Goal: Information Seeking & Learning: Learn about a topic

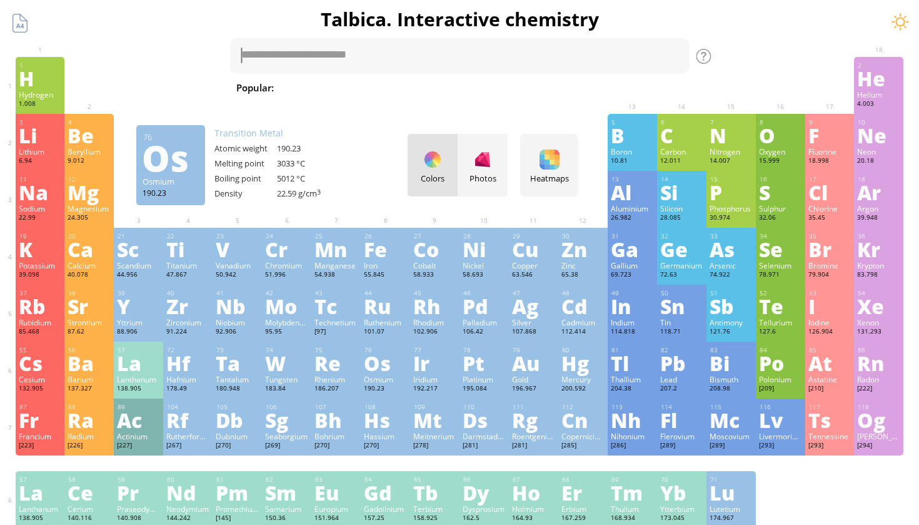
click at [393, 347] on div "76" at bounding box center [386, 350] width 43 height 8
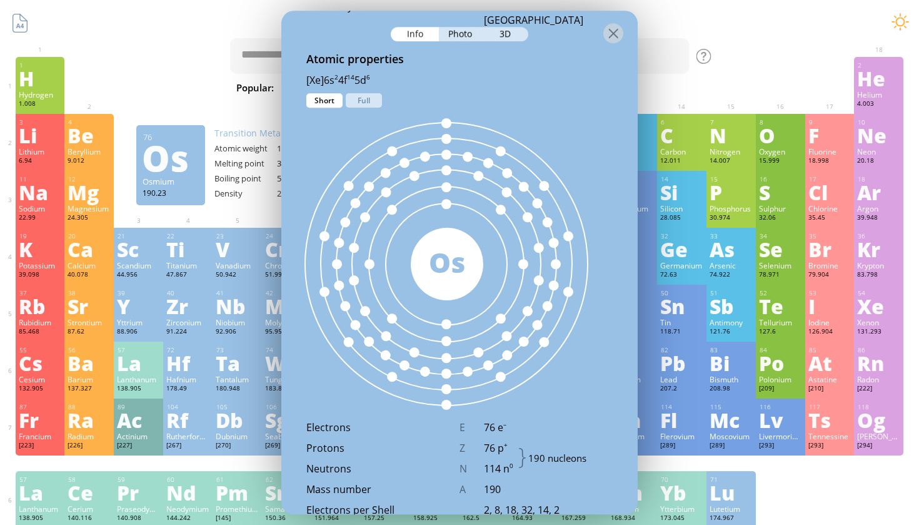
scroll to position [704, 0]
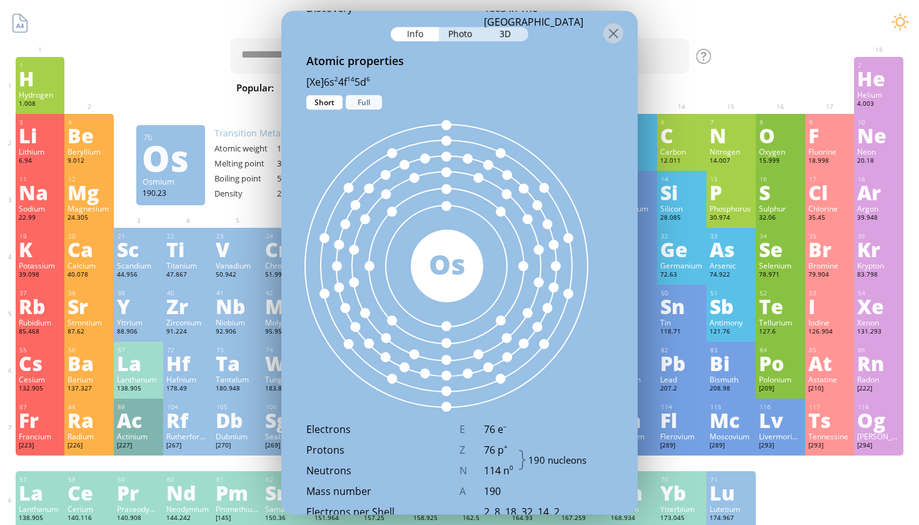
click at [369, 97] on div "Full" at bounding box center [364, 102] width 36 height 14
click at [338, 106] on div "Short" at bounding box center [324, 102] width 36 height 14
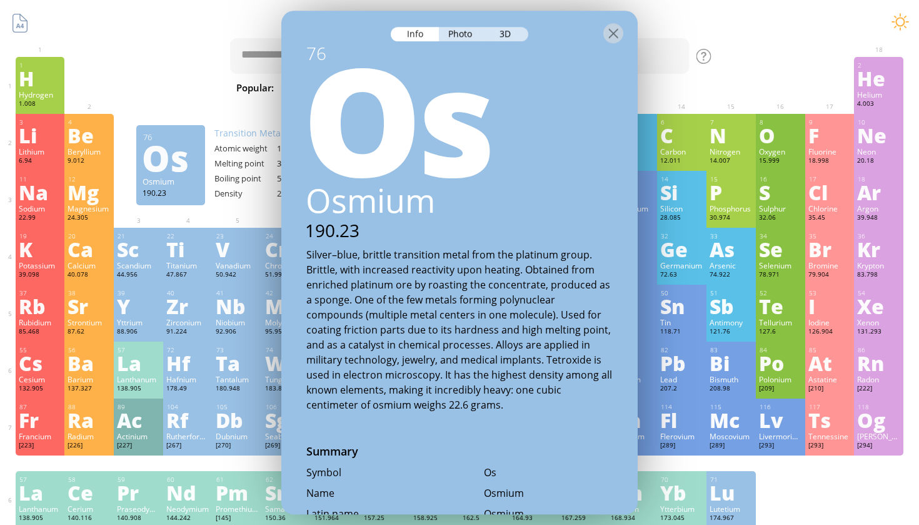
scroll to position [0, 0]
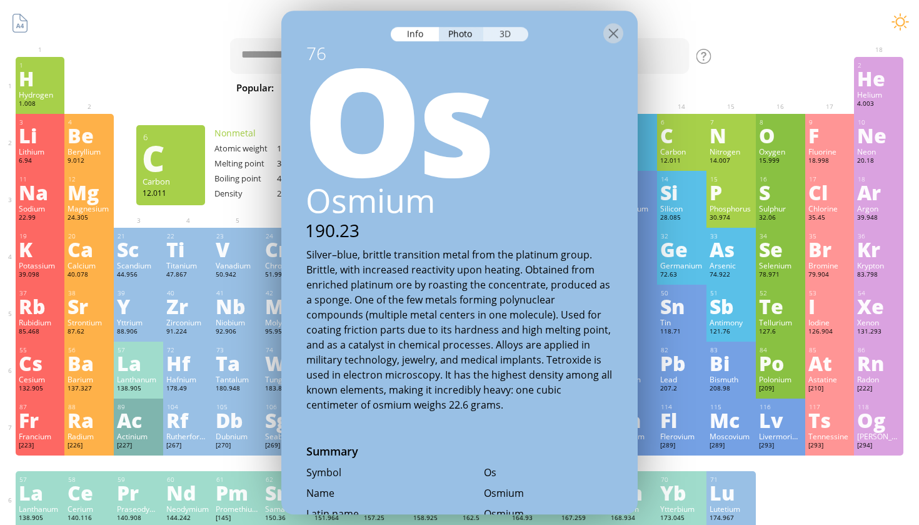
click at [511, 33] on div "3D" at bounding box center [505, 34] width 45 height 14
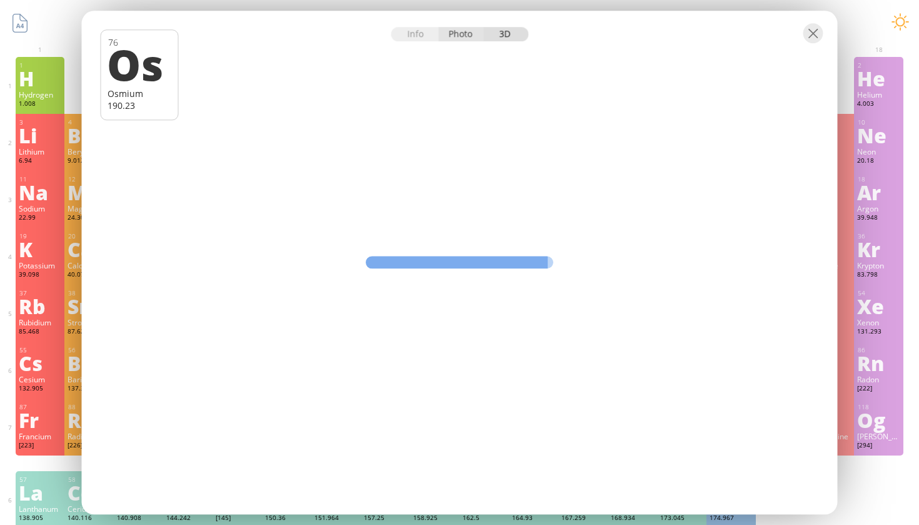
click at [452, 31] on div "Photo" at bounding box center [461, 34] width 45 height 14
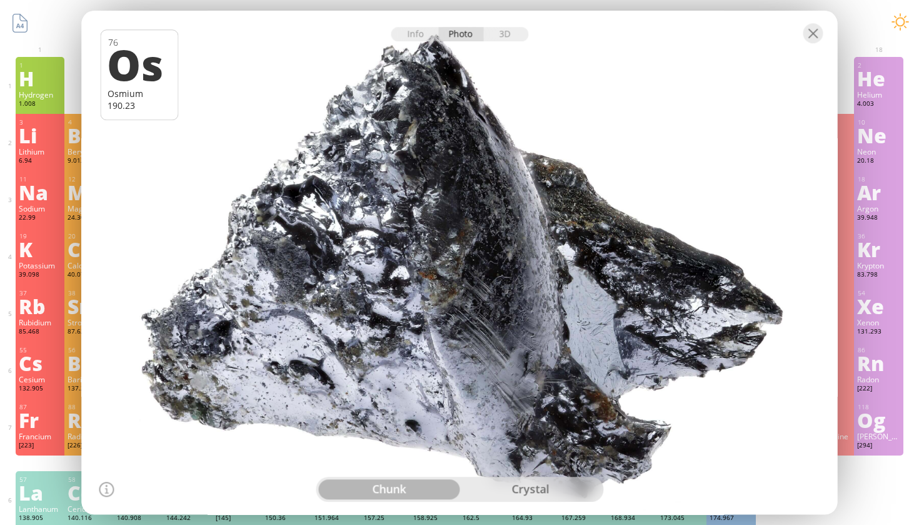
click at [560, 486] on div "crystal" at bounding box center [530, 489] width 141 height 20
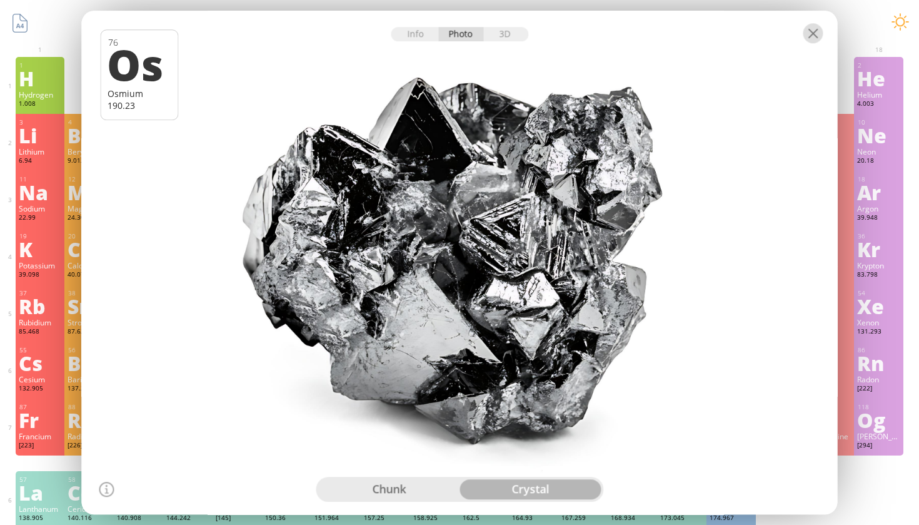
click at [812, 34] on div at bounding box center [814, 33] width 20 height 20
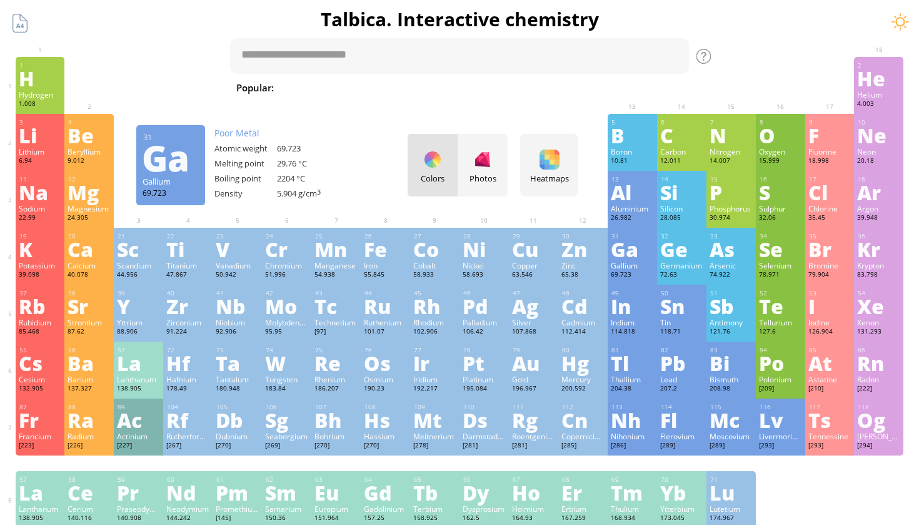
click at [632, 252] on div "Ga" at bounding box center [632, 249] width 43 height 20
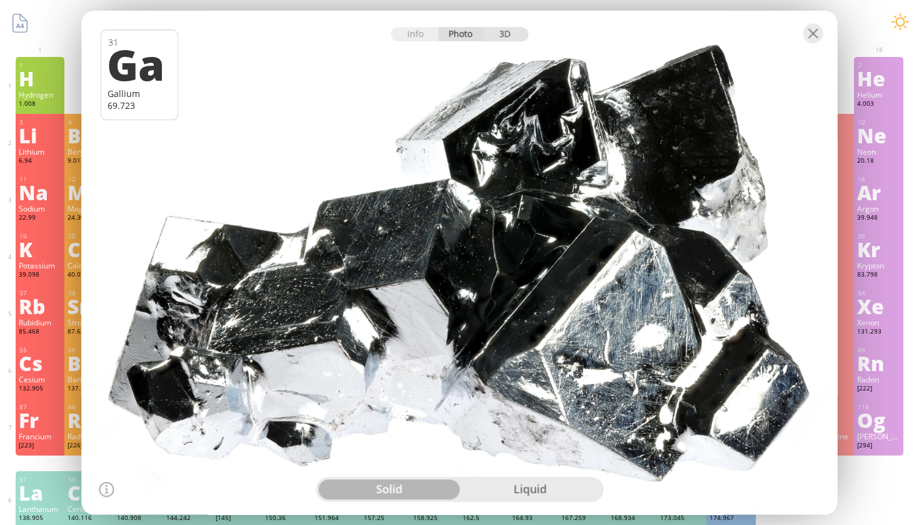
click at [507, 36] on div "3D" at bounding box center [505, 34] width 45 height 14
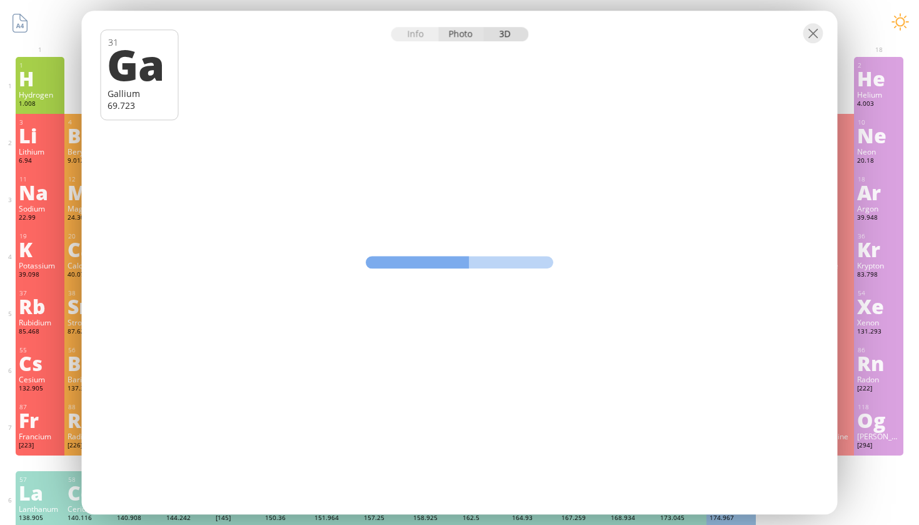
click at [468, 34] on div "Photo" at bounding box center [461, 34] width 45 height 14
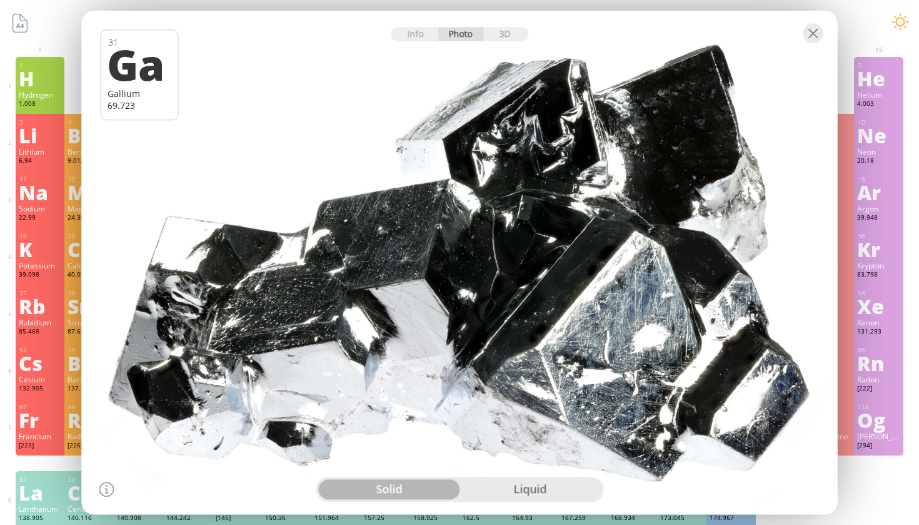
click at [572, 495] on div "liquid" at bounding box center [530, 489] width 141 height 20
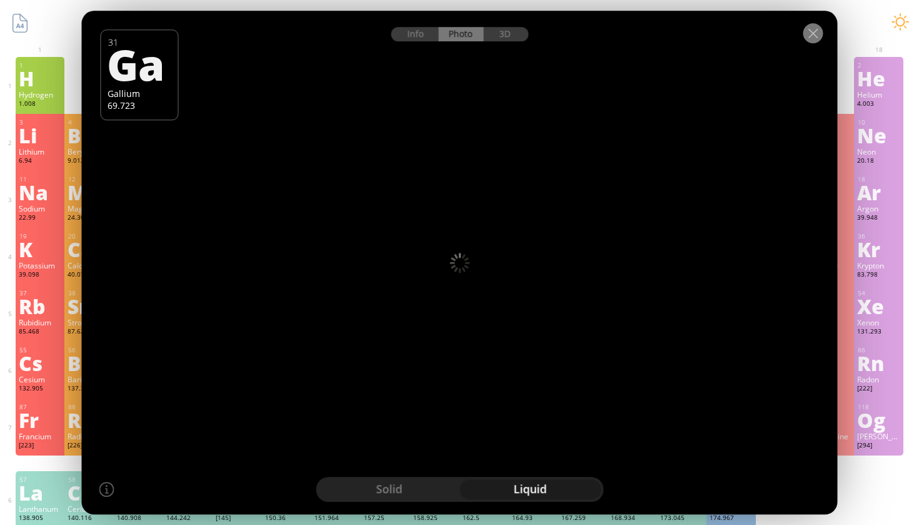
click at [816, 26] on div at bounding box center [814, 33] width 20 height 20
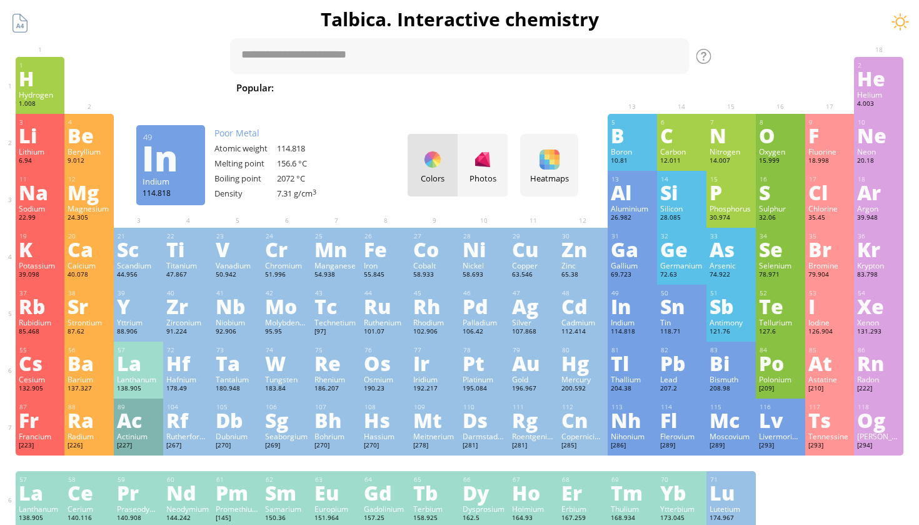
click at [634, 325] on div "Indium" at bounding box center [632, 322] width 43 height 10
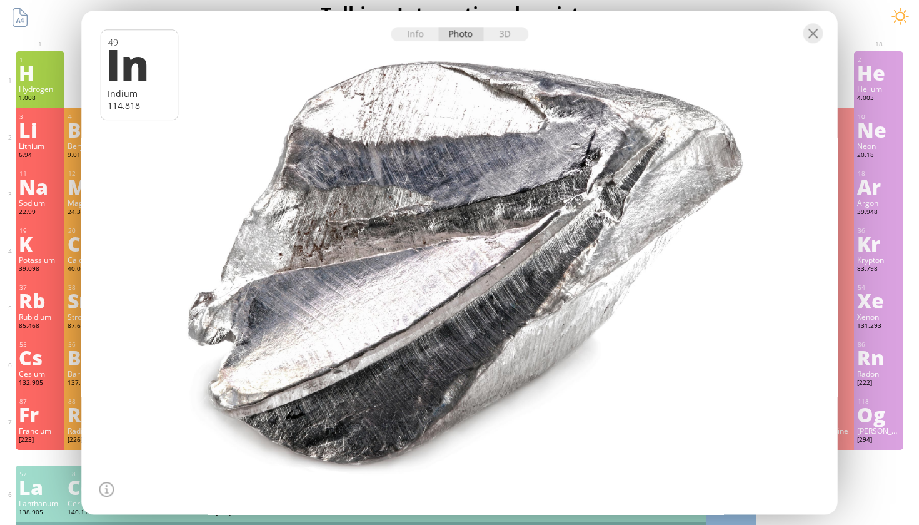
scroll to position [6, 0]
click at [501, 37] on div "3D" at bounding box center [505, 34] width 45 height 14
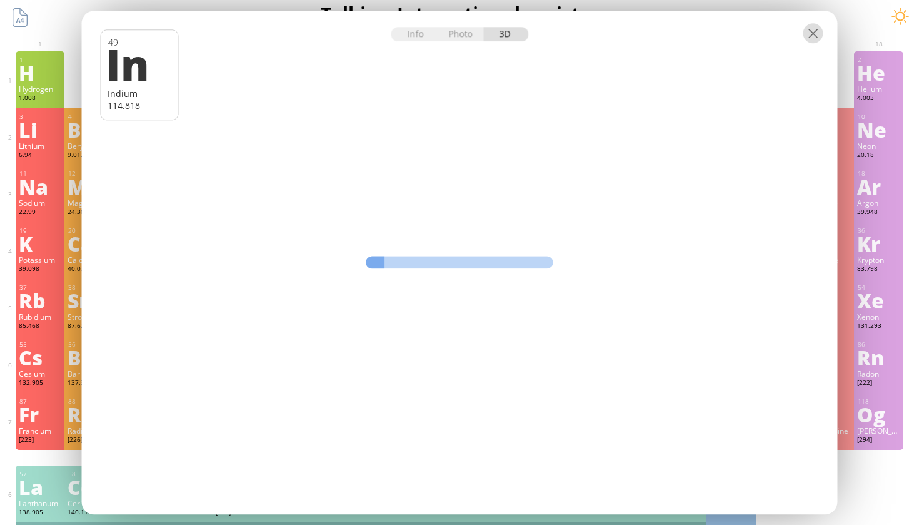
click at [812, 32] on div at bounding box center [814, 33] width 20 height 20
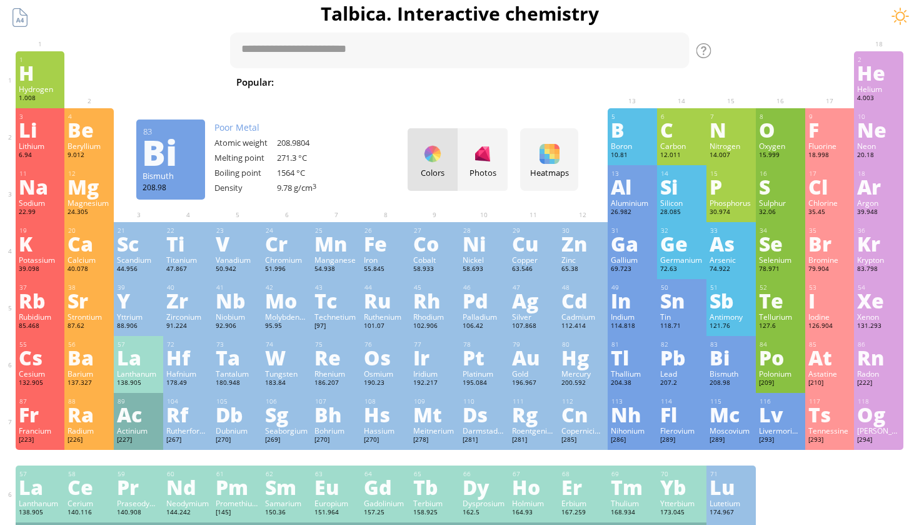
click at [719, 352] on div "Bi" at bounding box center [731, 357] width 43 height 20
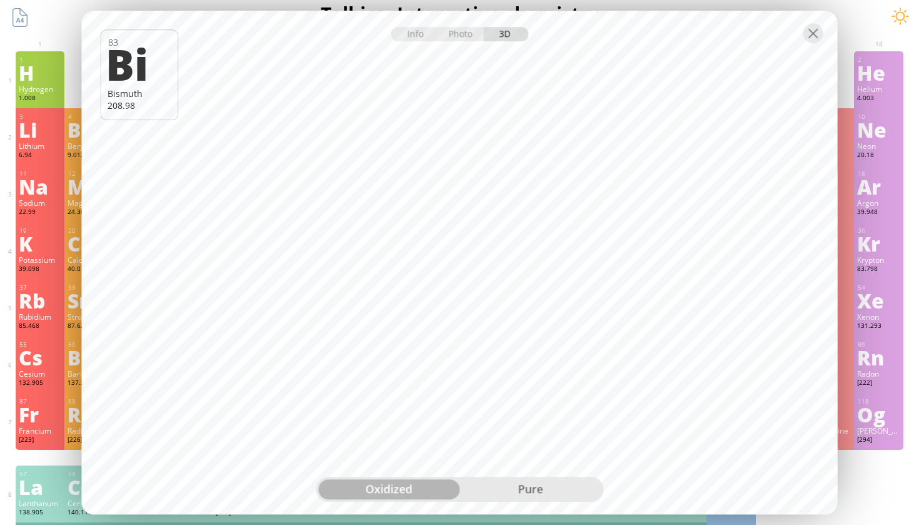
click at [506, 485] on div "pure" at bounding box center [530, 489] width 141 height 20
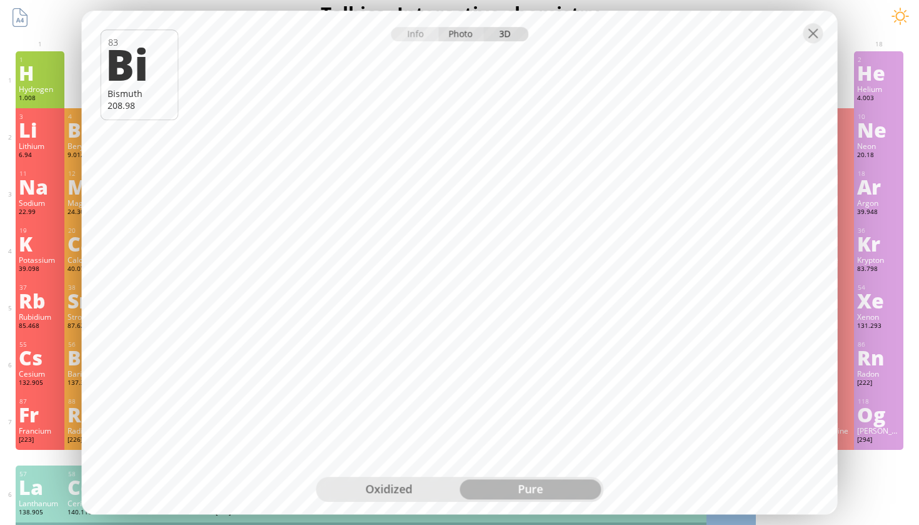
click at [467, 36] on div "Photo" at bounding box center [461, 34] width 45 height 14
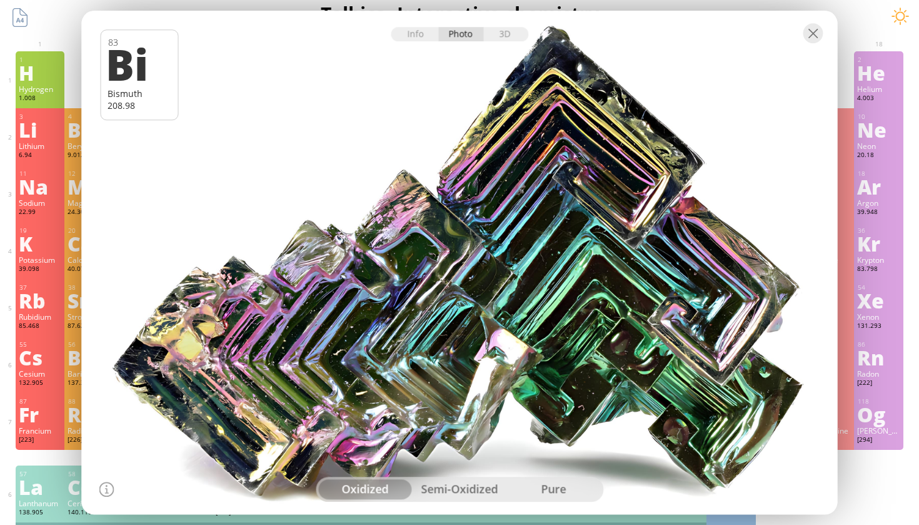
click at [478, 478] on div "oxidized semi-oxidized pure" at bounding box center [460, 489] width 288 height 25
click at [476, 490] on div "semi-oxidized" at bounding box center [460, 489] width 94 height 20
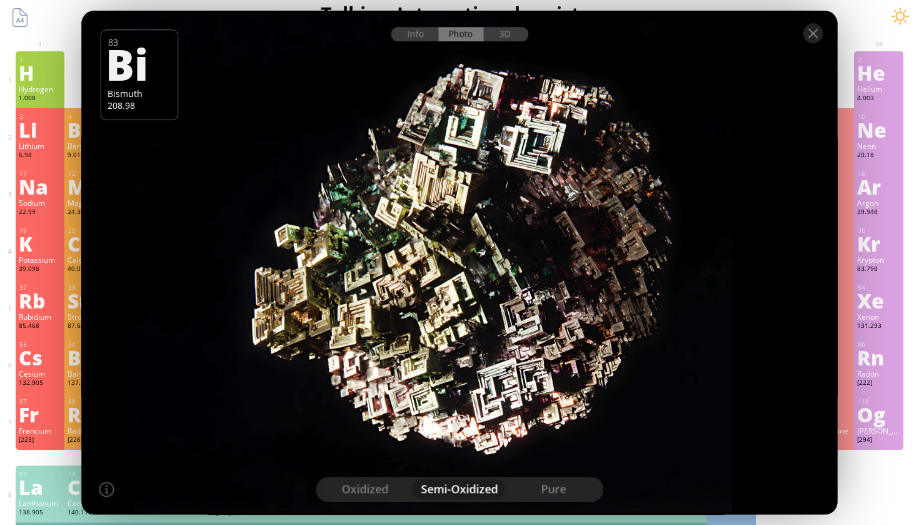
click at [562, 492] on div "pure" at bounding box center [554, 489] width 94 height 20
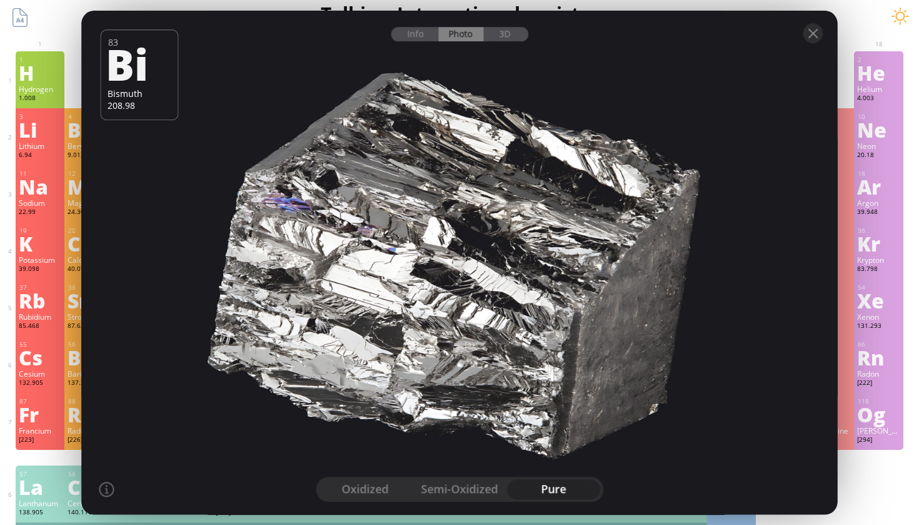
click at [362, 481] on div "oxidized" at bounding box center [365, 489] width 94 height 20
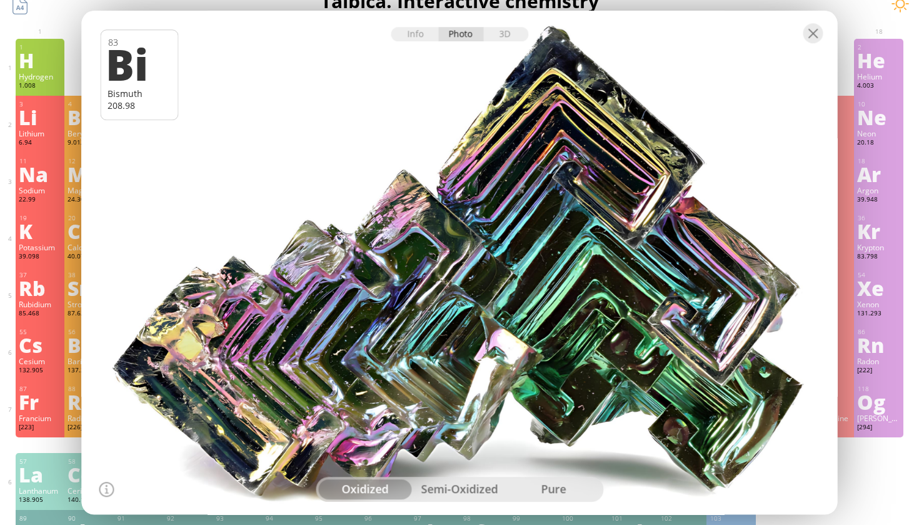
scroll to position [18, 0]
click at [460, 487] on div "semi-oxidized" at bounding box center [460, 489] width 94 height 20
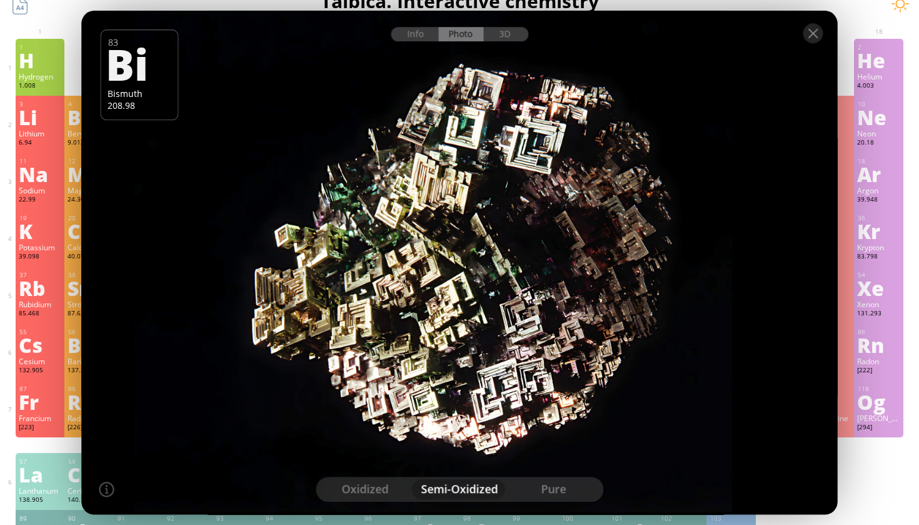
click at [395, 482] on div "oxidized" at bounding box center [365, 489] width 94 height 20
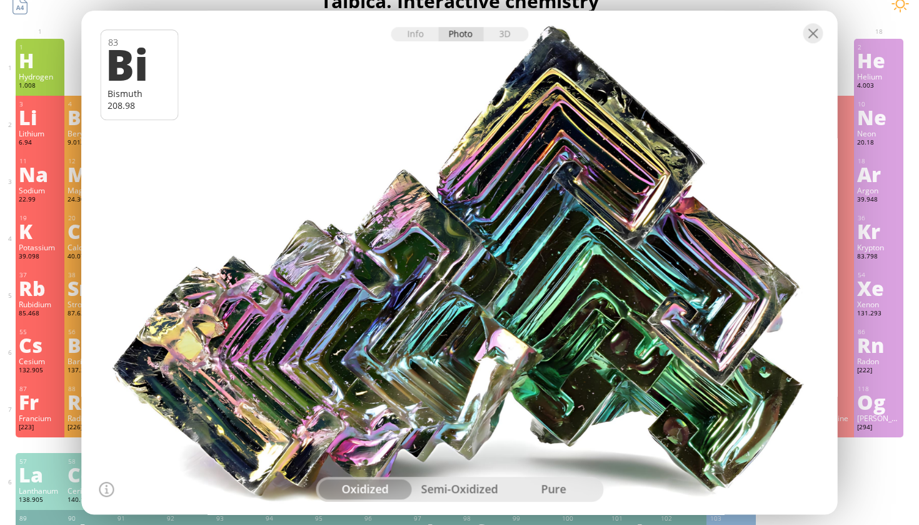
click at [814, 48] on div at bounding box center [460, 33] width 756 height 44
click at [815, 32] on div at bounding box center [814, 33] width 20 height 20
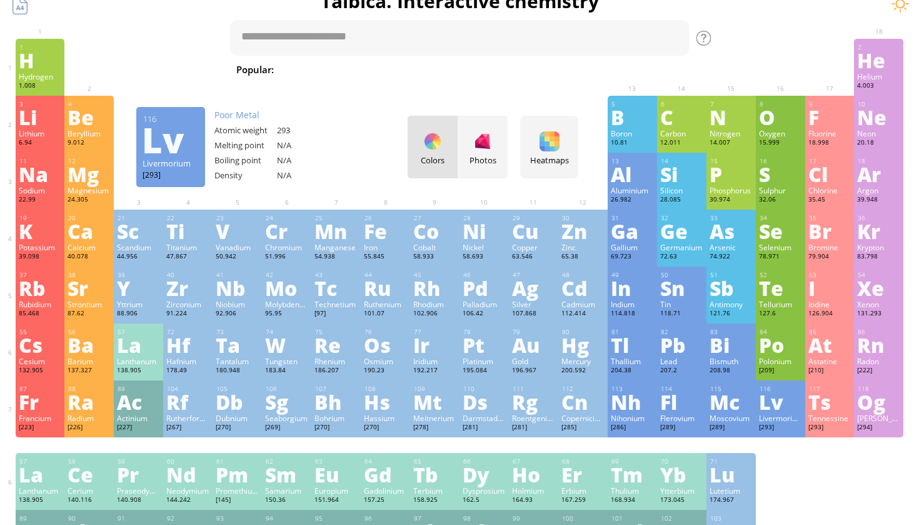
click at [772, 418] on div "Livermorium" at bounding box center [780, 418] width 43 height 10
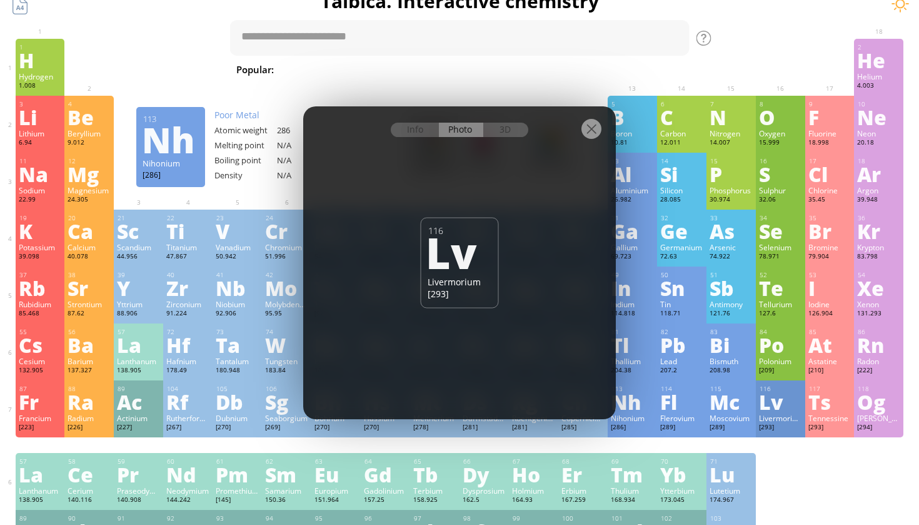
click at [499, 139] on div at bounding box center [459, 128] width 313 height 44
click at [499, 133] on div "3D" at bounding box center [505, 130] width 45 height 14
click at [425, 124] on div "Info" at bounding box center [415, 130] width 48 height 14
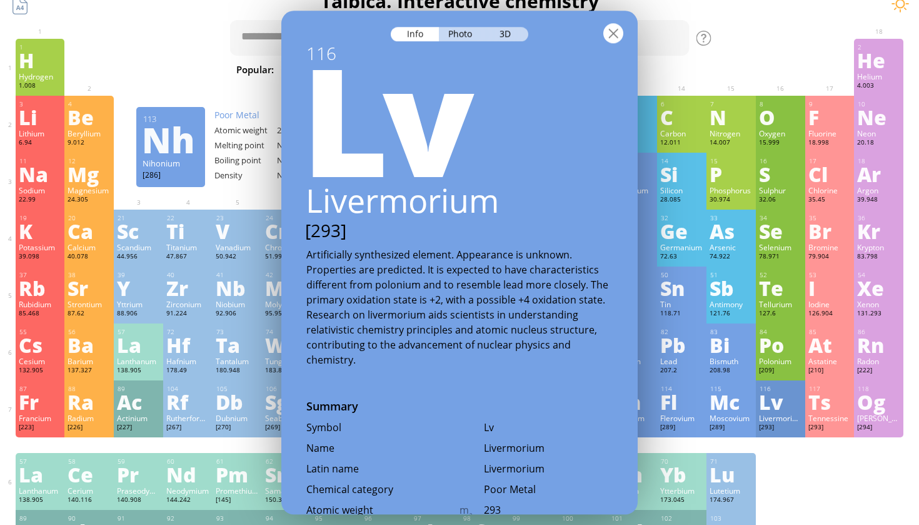
click at [607, 34] on div at bounding box center [613, 33] width 20 height 20
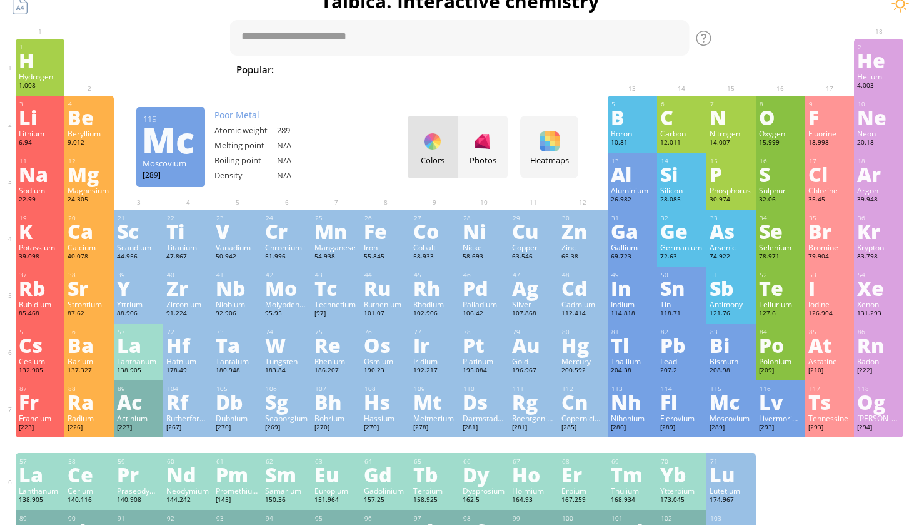
click at [740, 409] on div "Mc" at bounding box center [731, 401] width 43 height 20
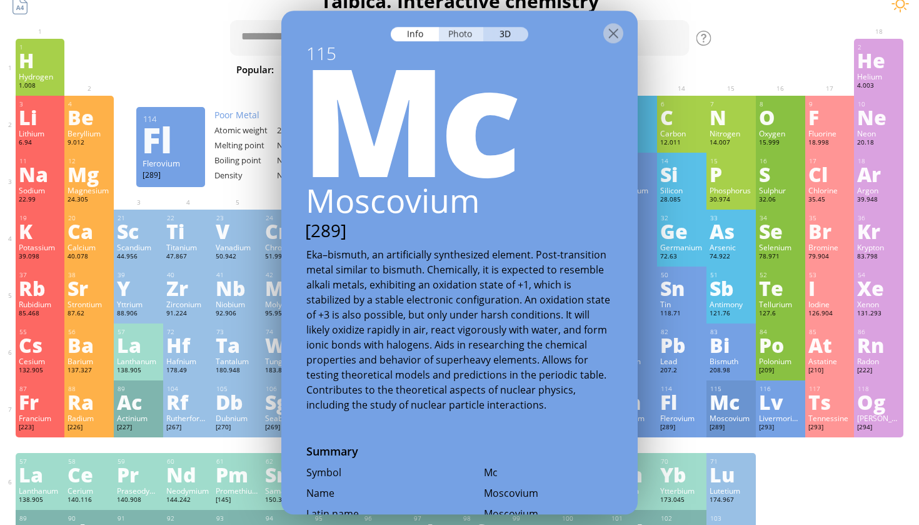
click at [463, 34] on div "Photo" at bounding box center [461, 34] width 45 height 14
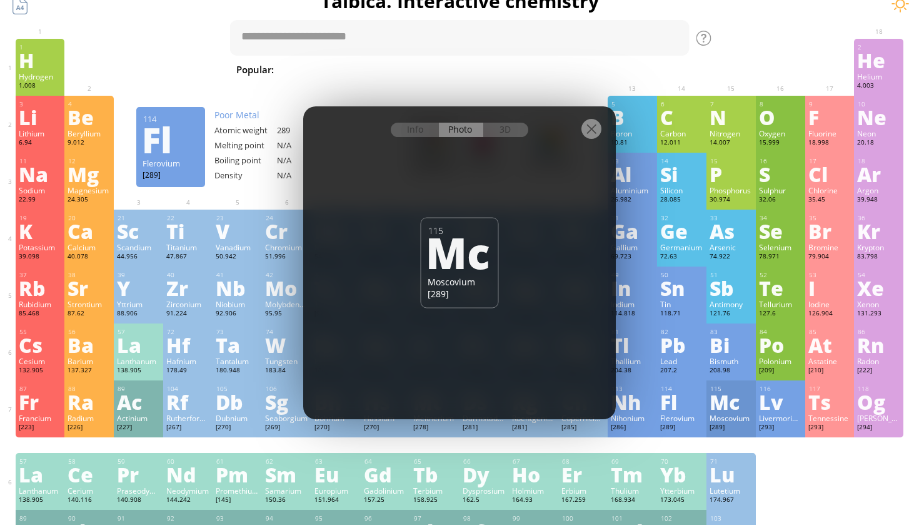
click at [590, 131] on div at bounding box center [592, 129] width 20 height 20
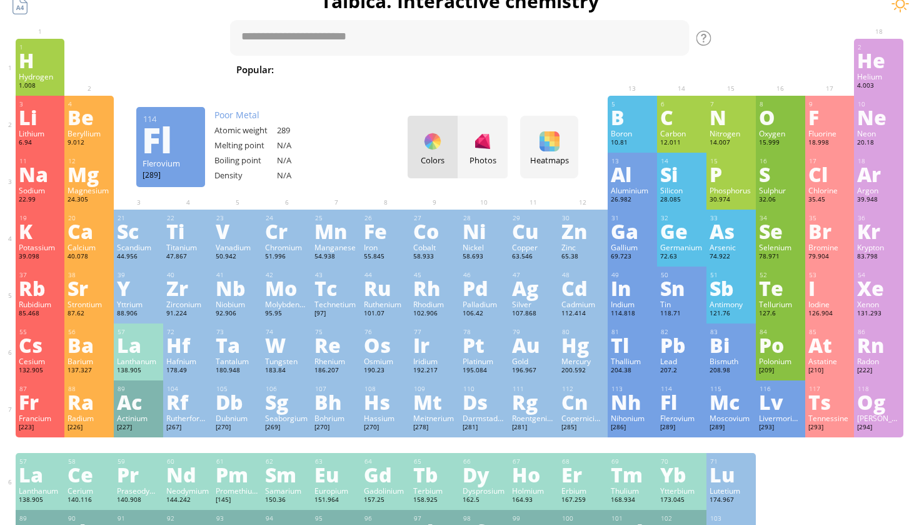
click at [665, 406] on div "Fl" at bounding box center [681, 401] width 43 height 20
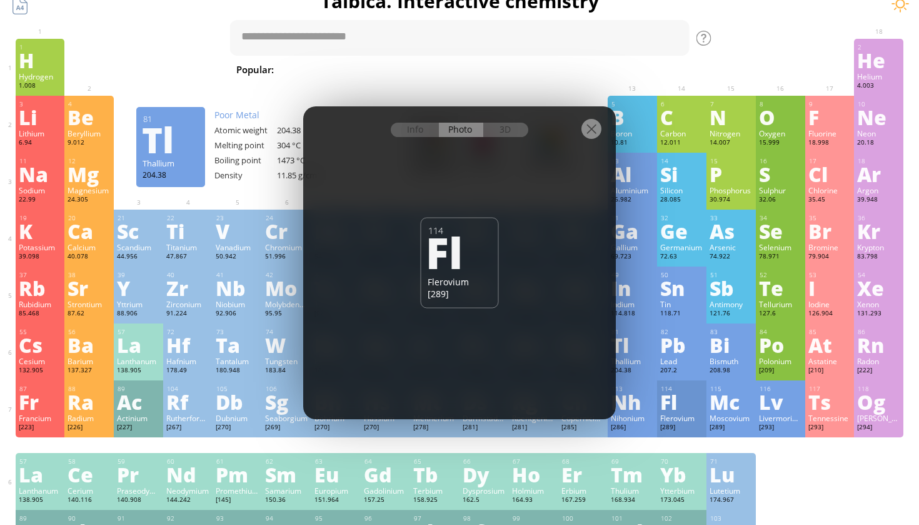
click at [587, 131] on div at bounding box center [592, 129] width 20 height 20
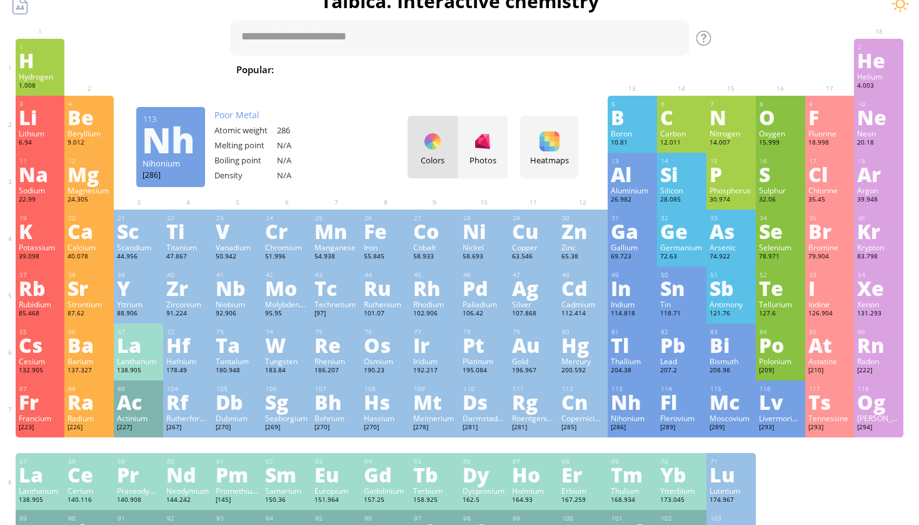
click at [613, 421] on div "Nihonium" at bounding box center [632, 418] width 43 height 10
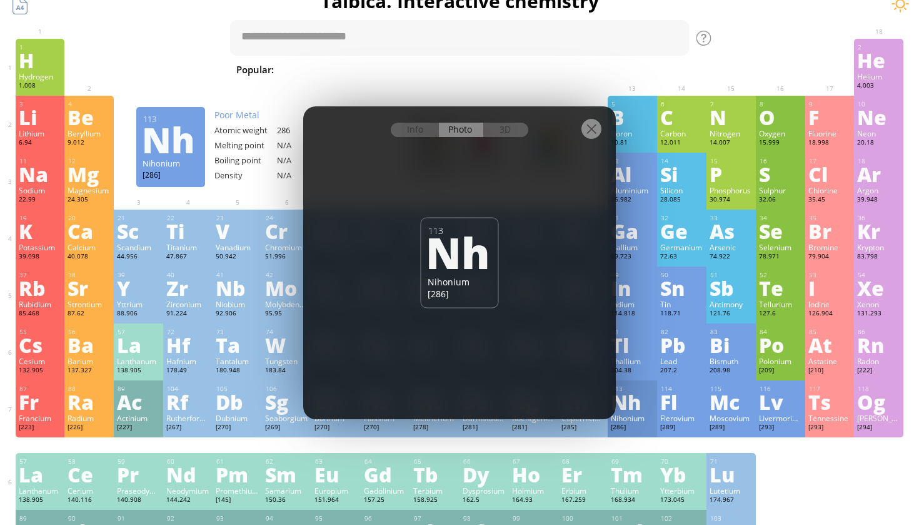
click at [590, 128] on div at bounding box center [592, 129] width 20 height 20
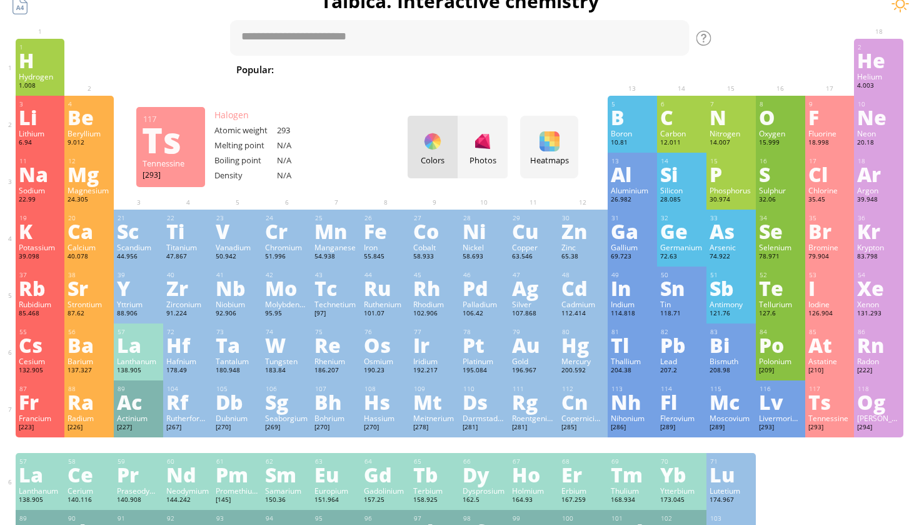
click at [832, 417] on div "Tennessine" at bounding box center [830, 418] width 43 height 10
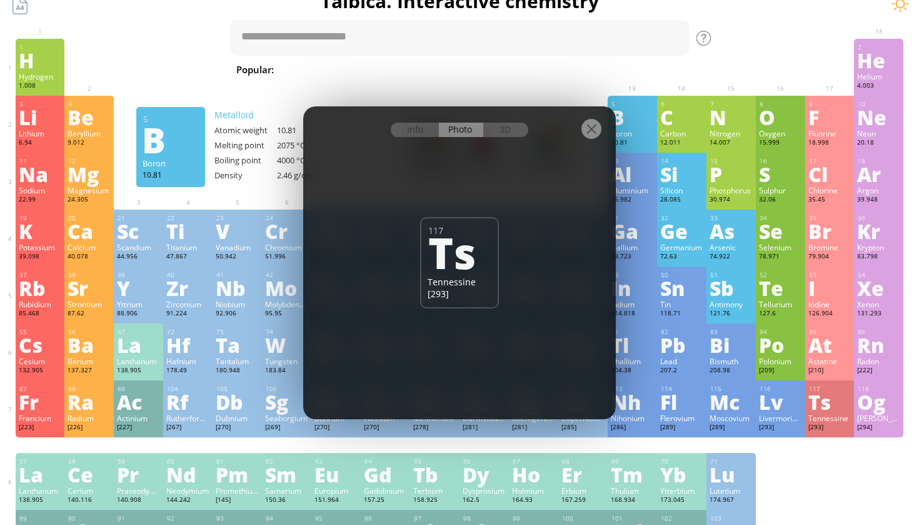
click at [598, 122] on div at bounding box center [592, 129] width 20 height 20
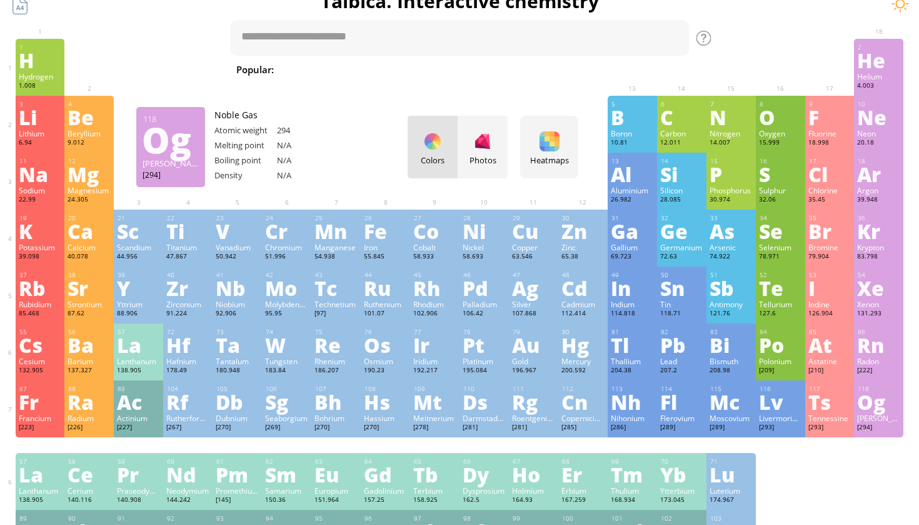
click at [861, 410] on div "Og" at bounding box center [878, 401] width 43 height 20
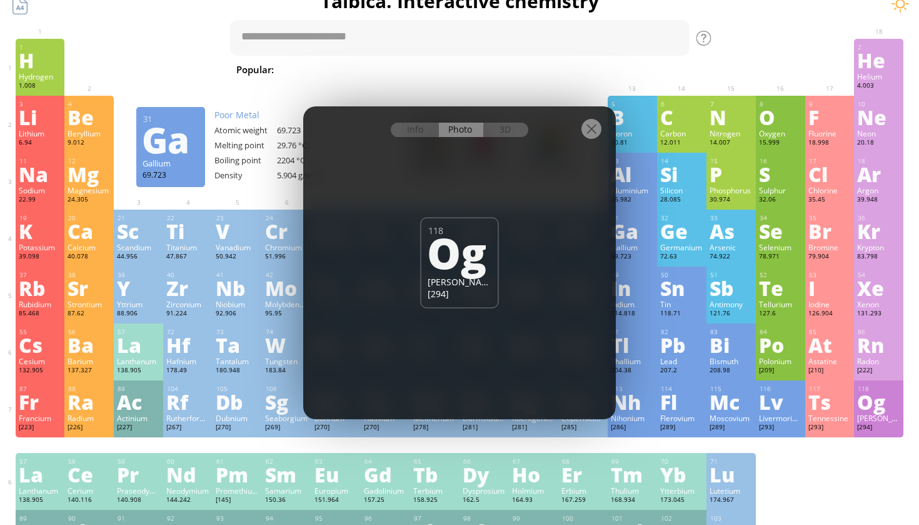
click at [591, 128] on div at bounding box center [592, 129] width 20 height 20
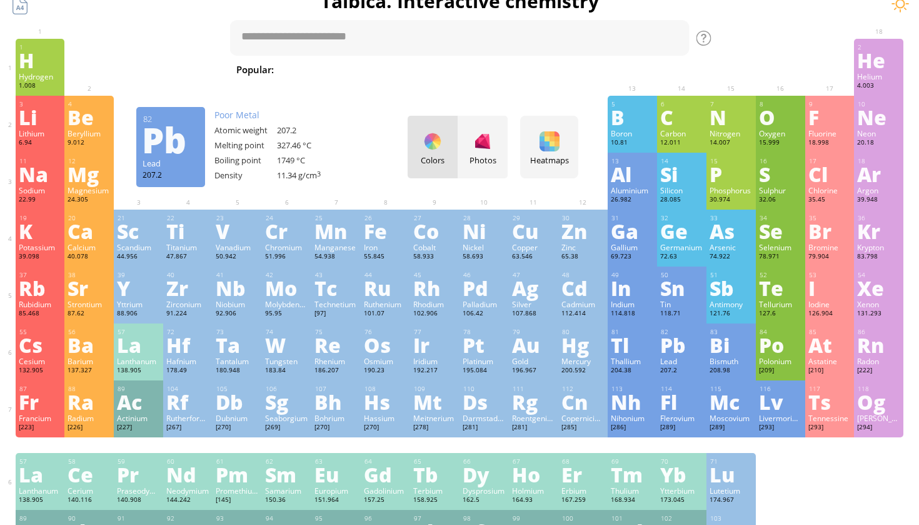
click at [680, 348] on div "Pb" at bounding box center [681, 345] width 43 height 20
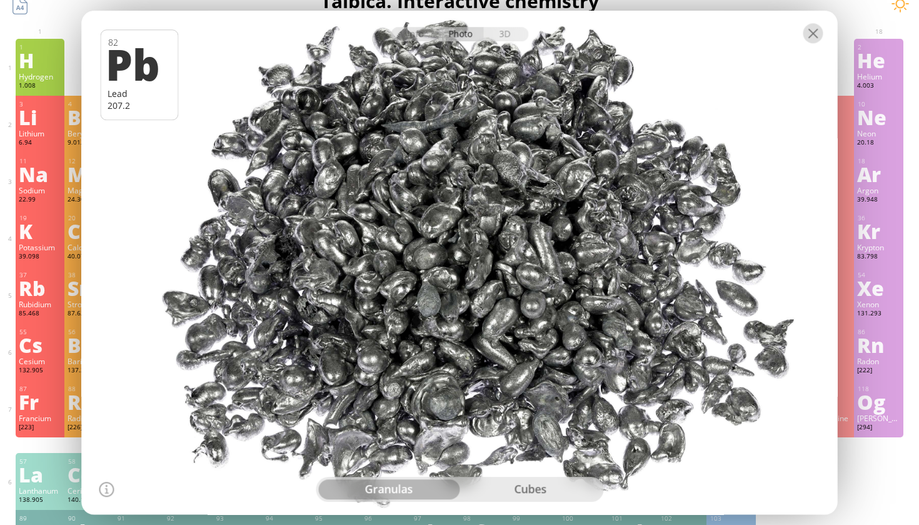
click at [809, 34] on div at bounding box center [814, 33] width 20 height 20
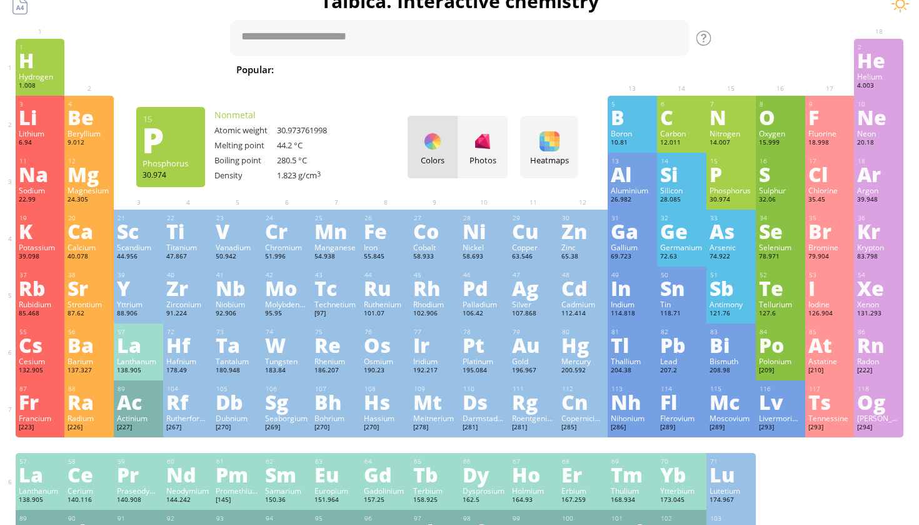
click at [730, 190] on div "Phosphorus" at bounding box center [731, 190] width 43 height 10
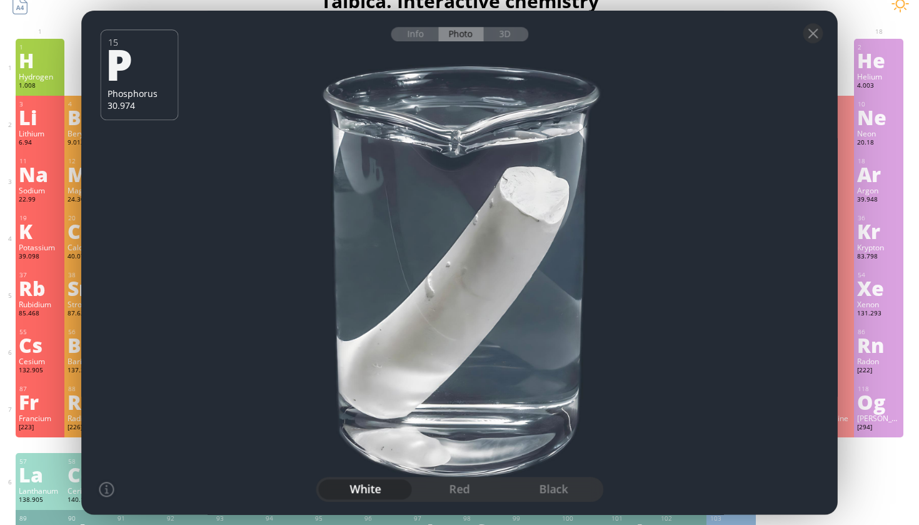
click at [474, 490] on div "red" at bounding box center [460, 489] width 94 height 20
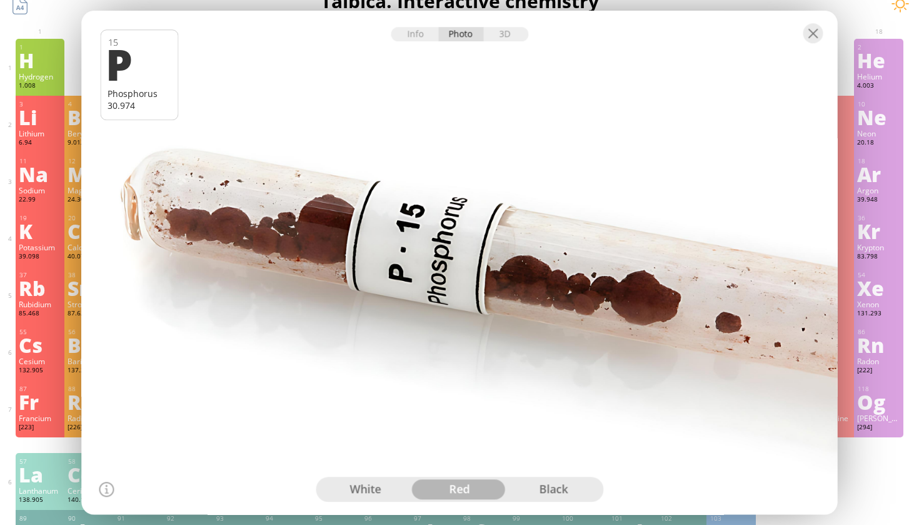
click at [545, 482] on div "black" at bounding box center [554, 489] width 94 height 20
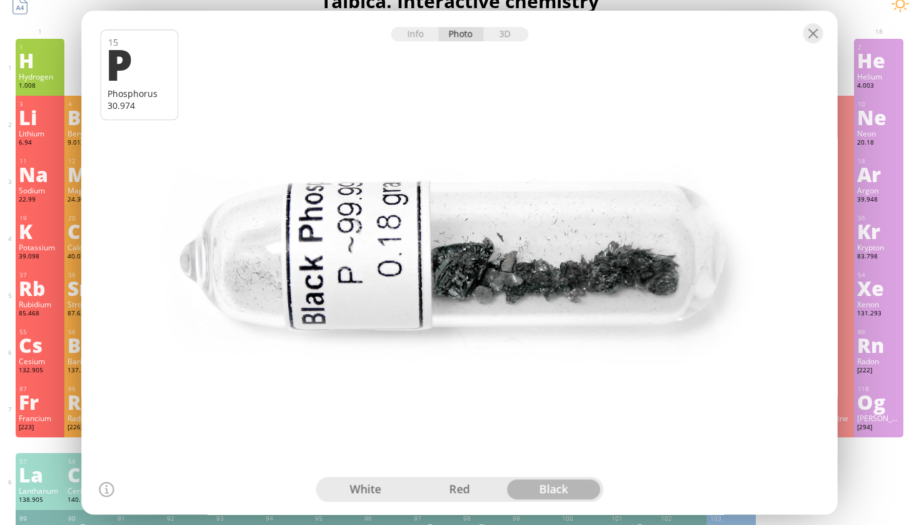
click at [348, 487] on div "white" at bounding box center [365, 489] width 94 height 20
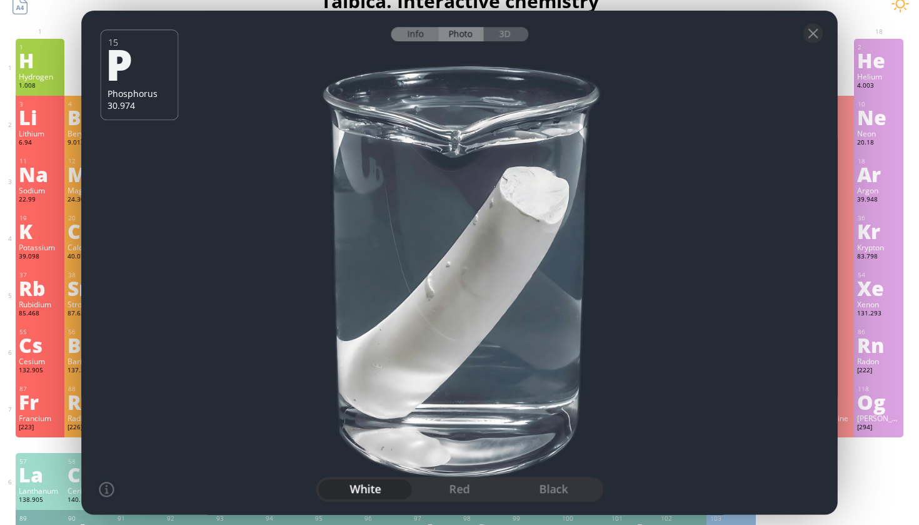
click at [406, 33] on div "Info" at bounding box center [415, 34] width 48 height 14
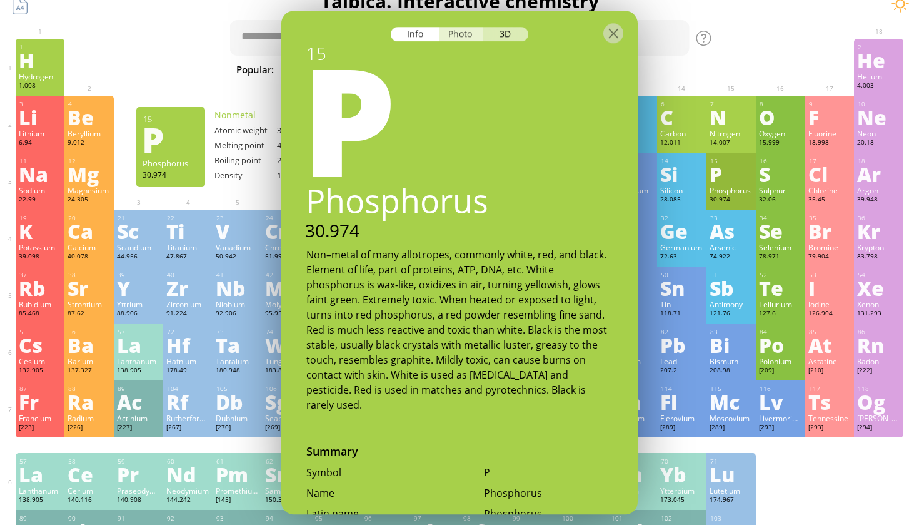
click at [482, 33] on div "Photo" at bounding box center [461, 34] width 45 height 14
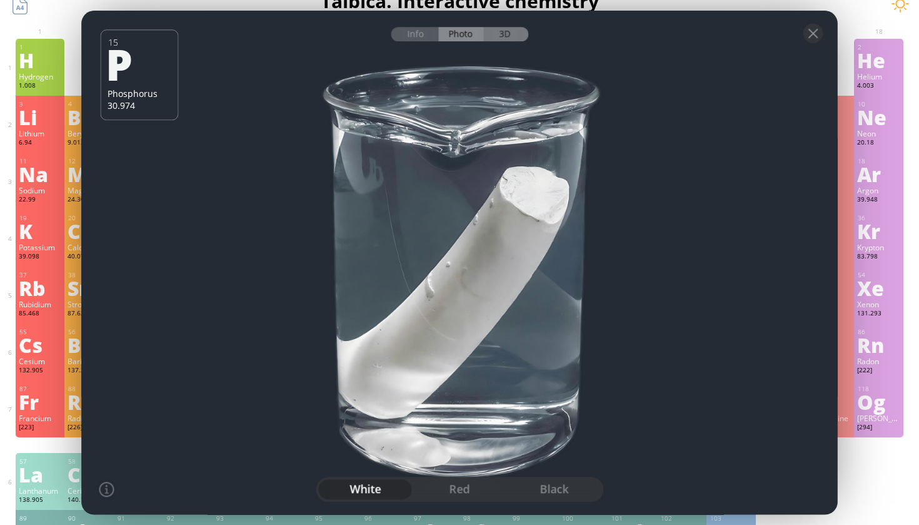
click at [516, 33] on div "3D" at bounding box center [505, 34] width 45 height 14
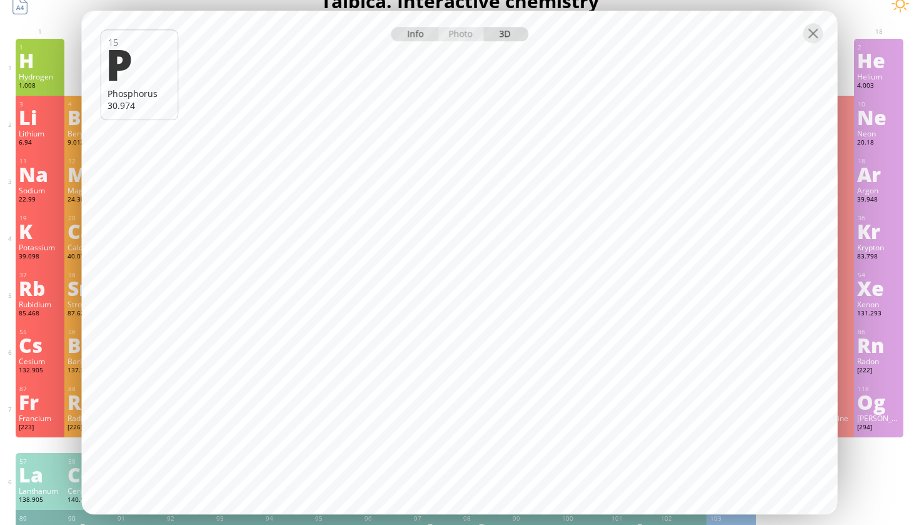
click at [417, 32] on div "Info" at bounding box center [415, 34] width 48 height 14
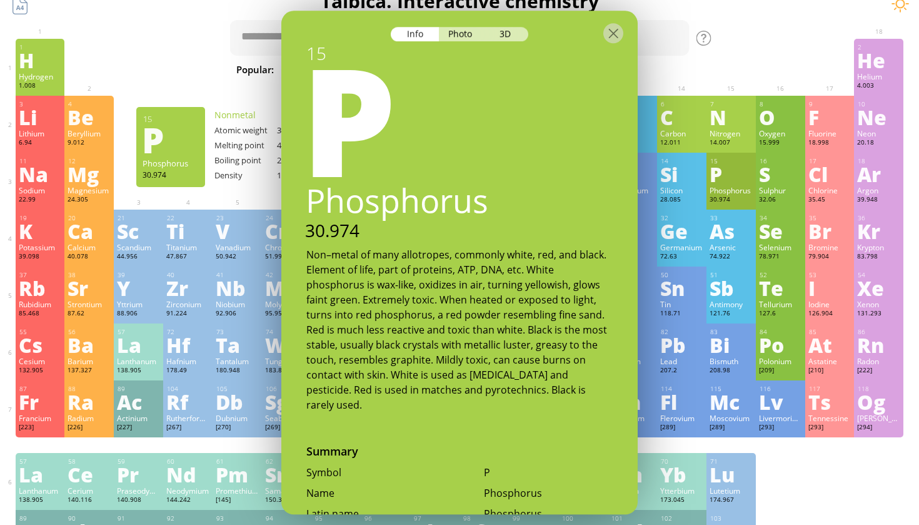
click at [468, 19] on div at bounding box center [459, 33] width 356 height 44
click at [468, 30] on div "Photo" at bounding box center [461, 34] width 45 height 14
